Goal: Task Accomplishment & Management: Complete application form

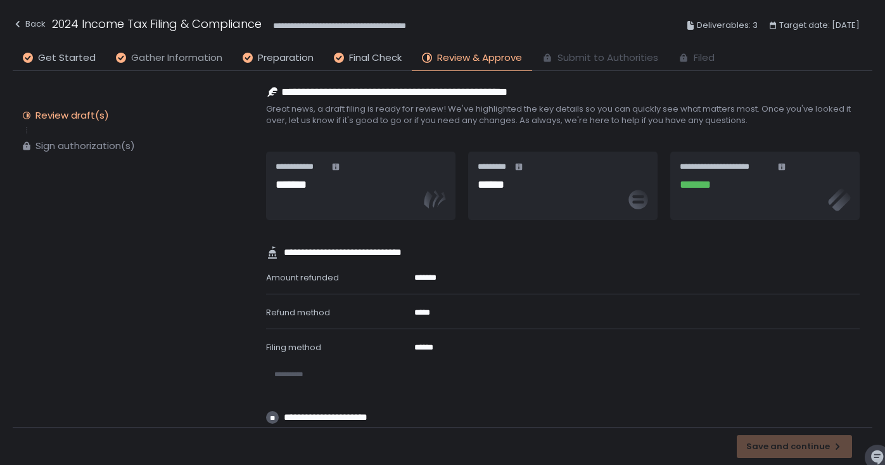
click at [141, 61] on span "Gather Information" at bounding box center [176, 58] width 91 height 15
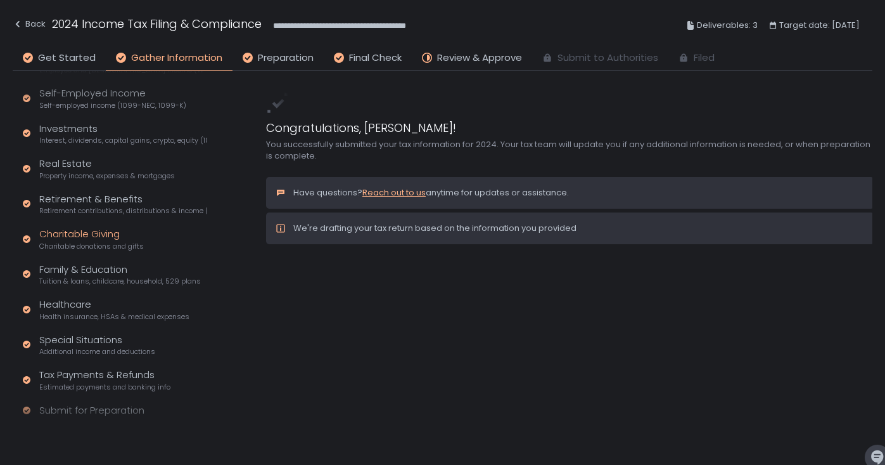
scroll to position [158, 0]
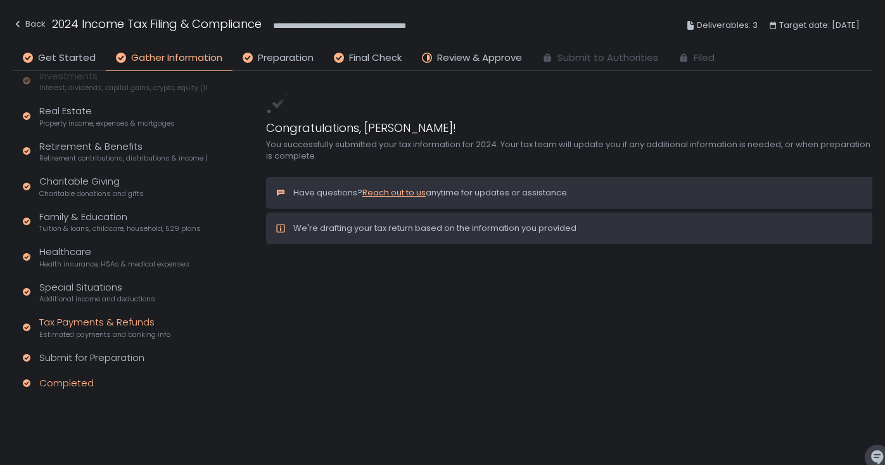
click at [101, 330] on span "Estimated payments and banking info" at bounding box center [104, 335] width 131 height 10
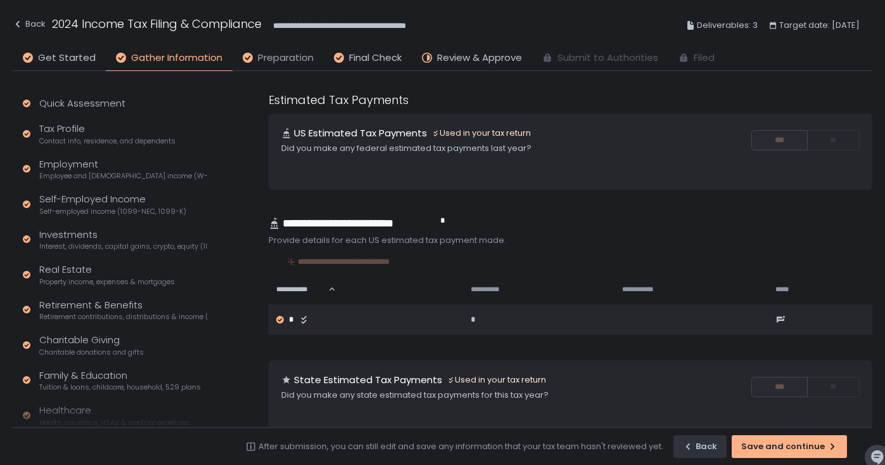
click at [286, 60] on span "Preparation" at bounding box center [286, 58] width 56 height 15
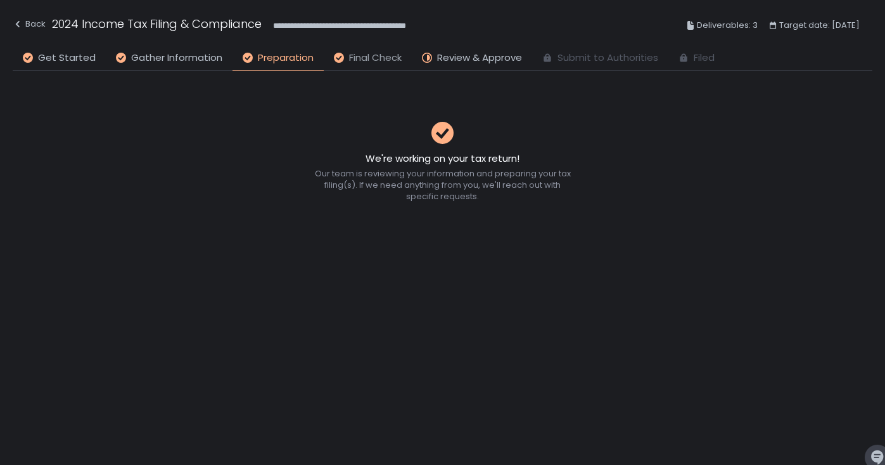
click at [373, 52] on span "Final Check" at bounding box center [375, 58] width 53 height 15
click at [444, 55] on span "Review & Approve" at bounding box center [479, 58] width 85 height 15
